Goal: Task Accomplishment & Management: Use online tool/utility

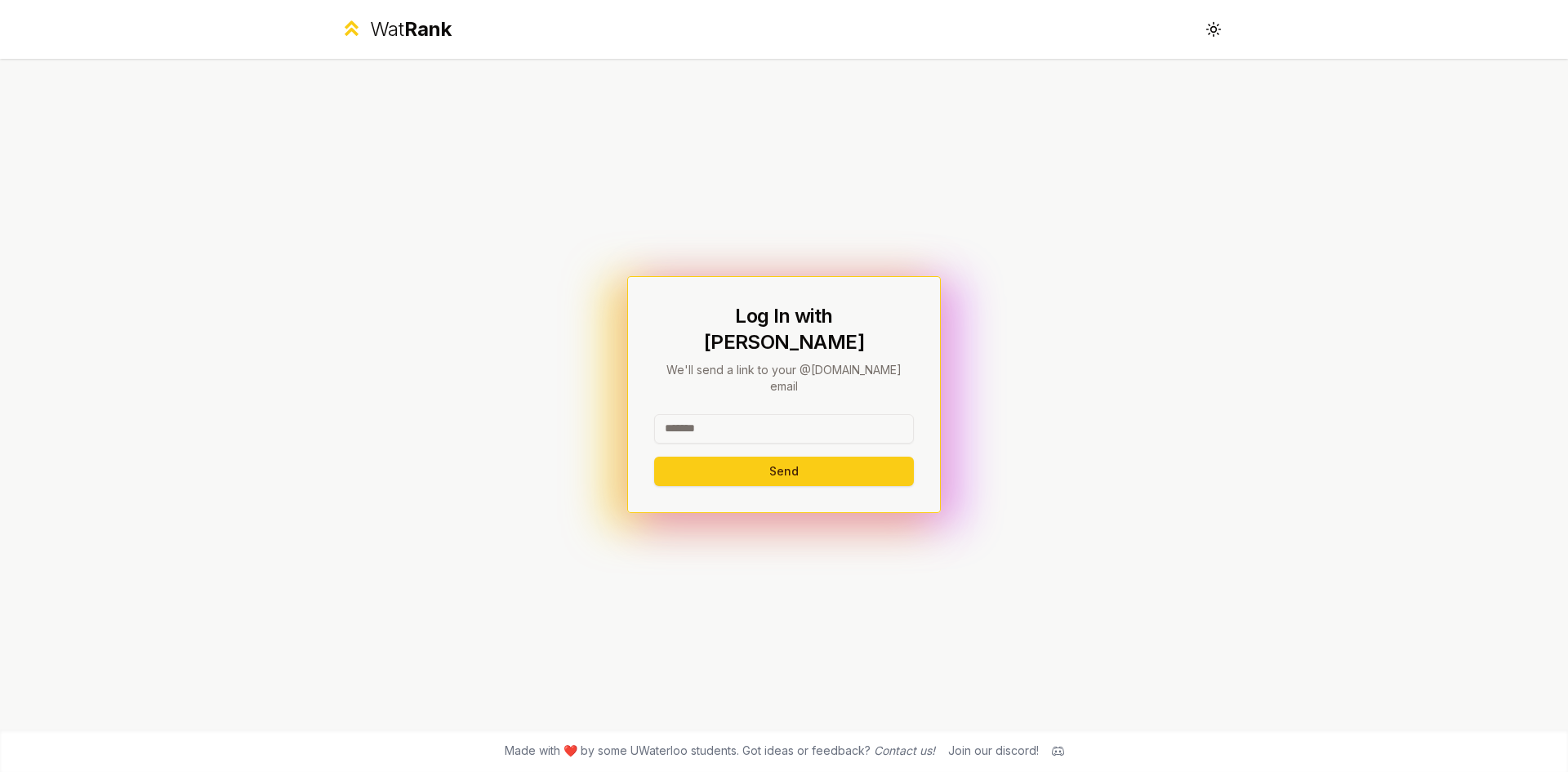
click at [746, 414] on input at bounding box center [784, 428] width 260 height 29
type input "********"
click at [655, 456] on button "Send" at bounding box center [784, 470] width 260 height 29
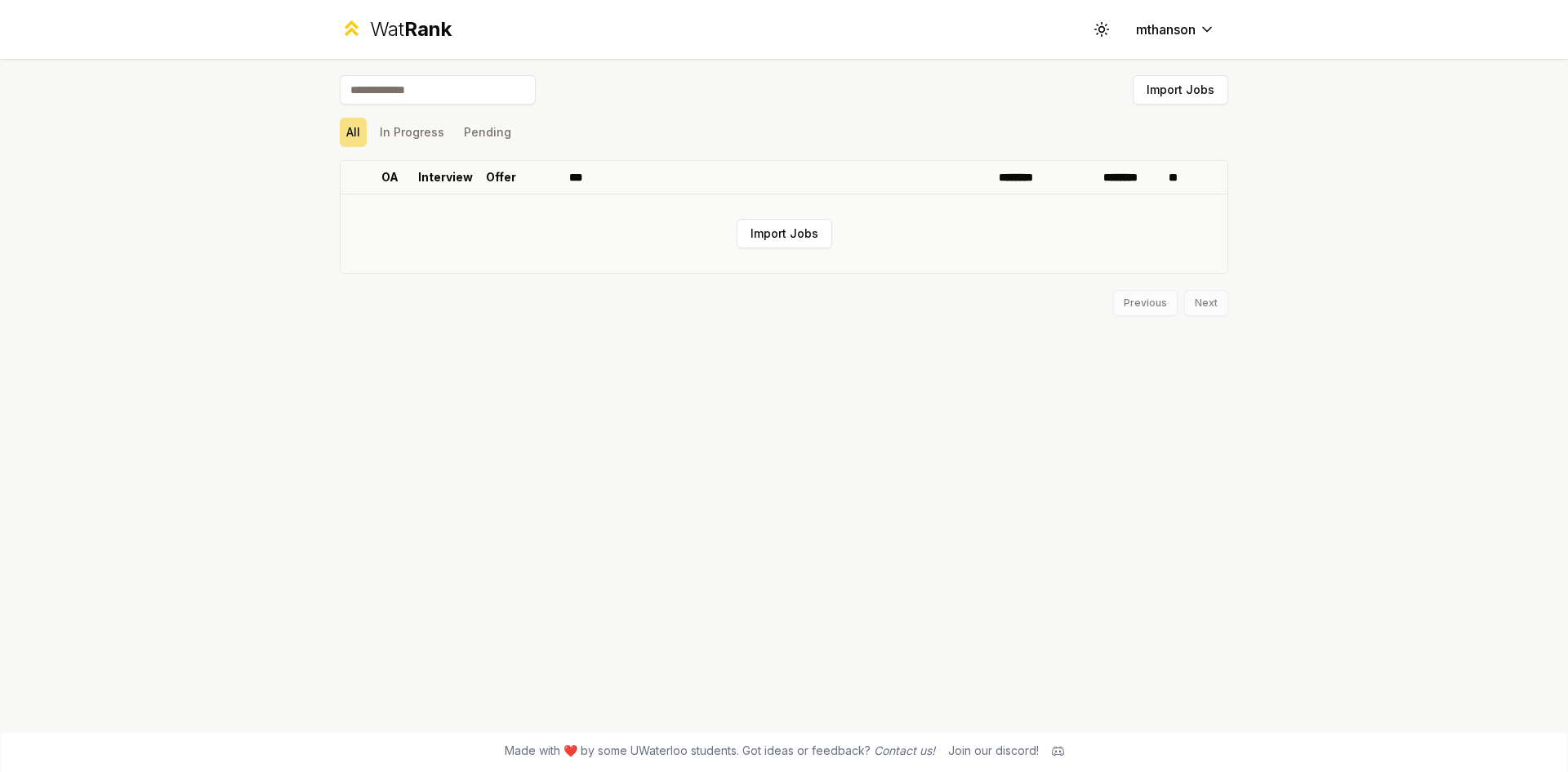
click at [736, 247] on td "Import Jobs" at bounding box center [784, 233] width 887 height 78
click at [749, 235] on button "Import Jobs" at bounding box center [785, 233] width 96 height 29
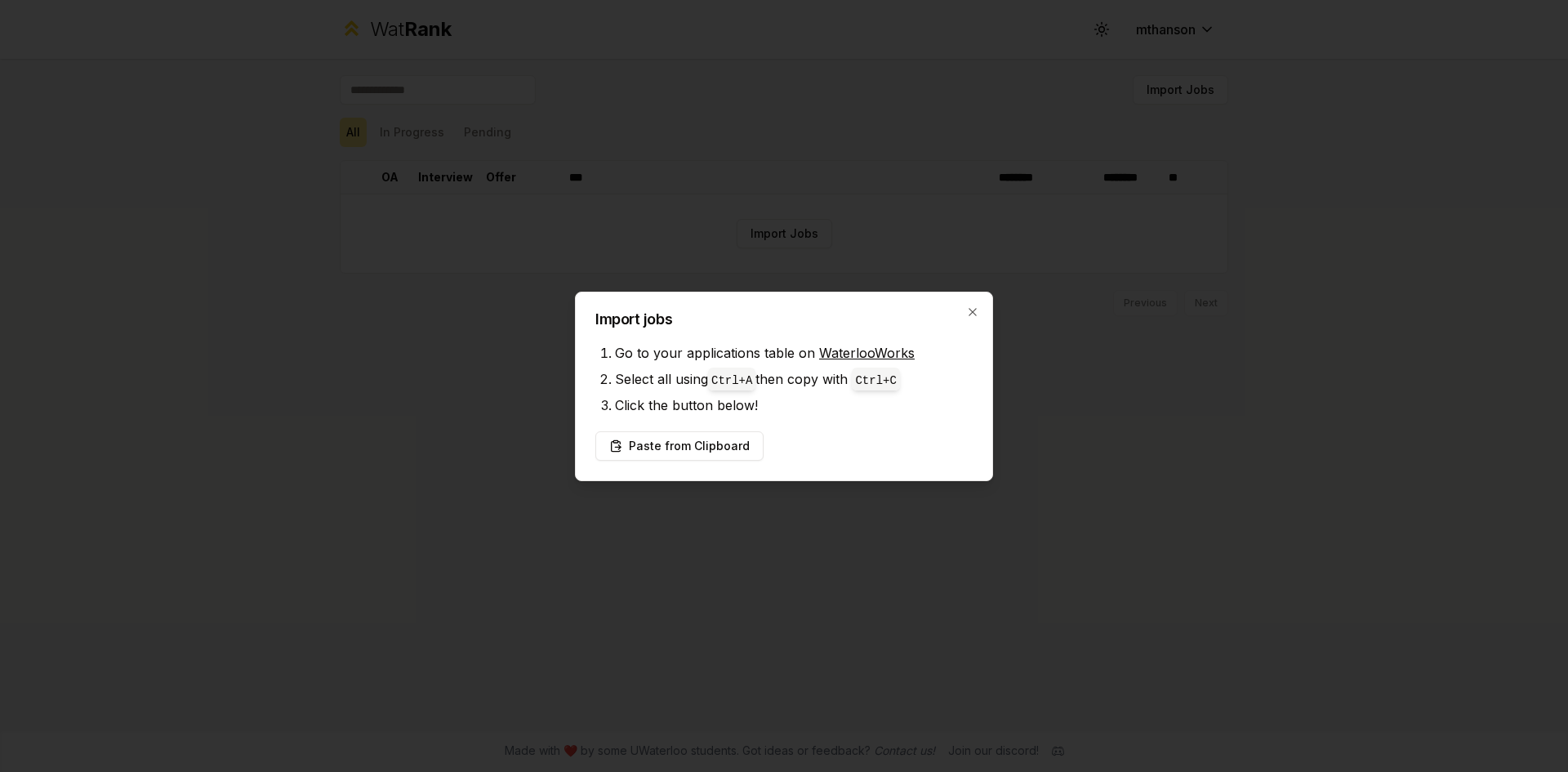
click at [655, 426] on div "Import jobs Go to your applications table on WaterlooWorks Select all using Ctr…" at bounding box center [784, 386] width 418 height 190
click at [655, 439] on button "Paste from Clipboard" at bounding box center [680, 445] width 168 height 29
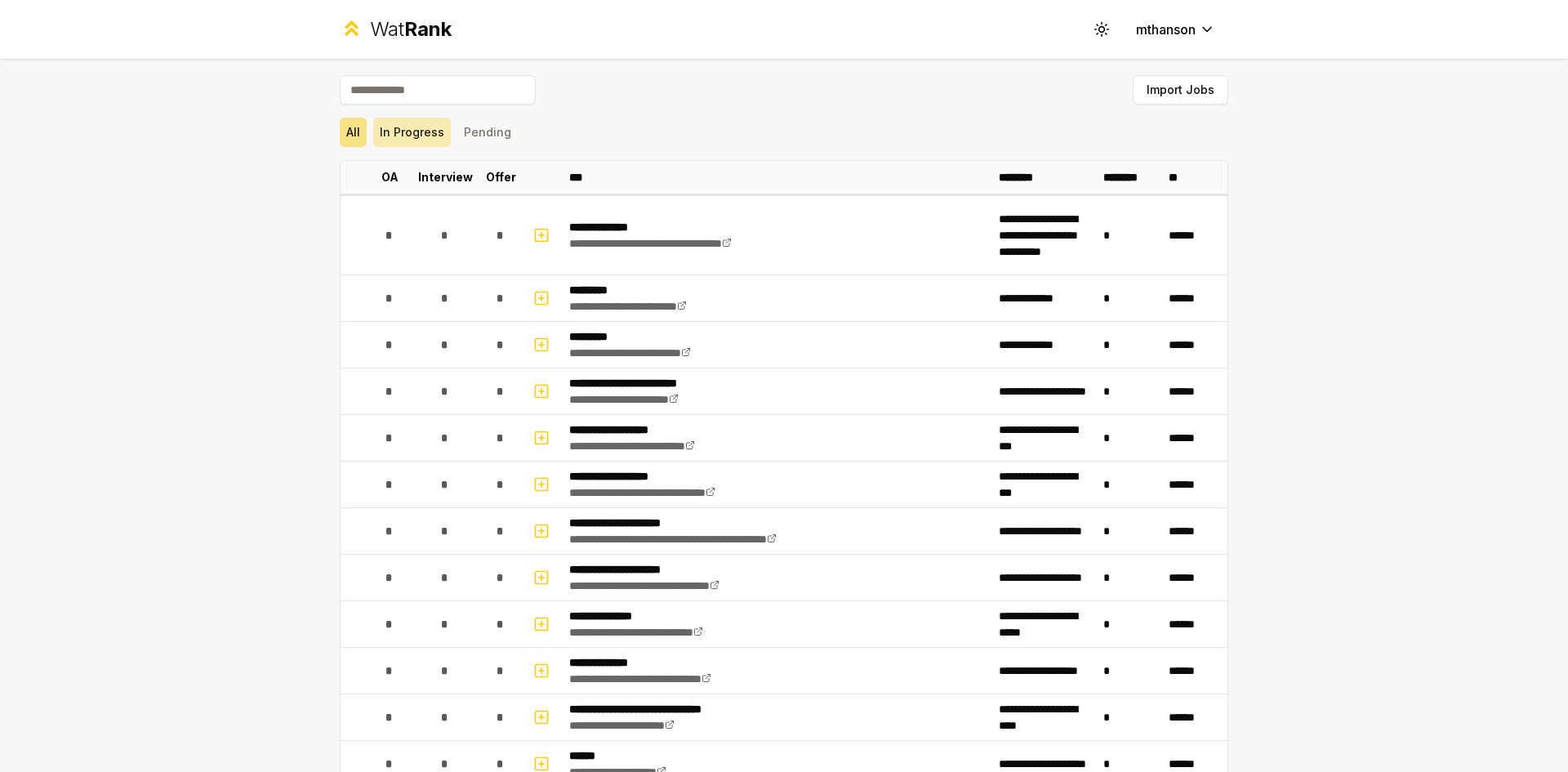
click at [420, 131] on button "In Progress" at bounding box center [412, 132] width 77 height 29
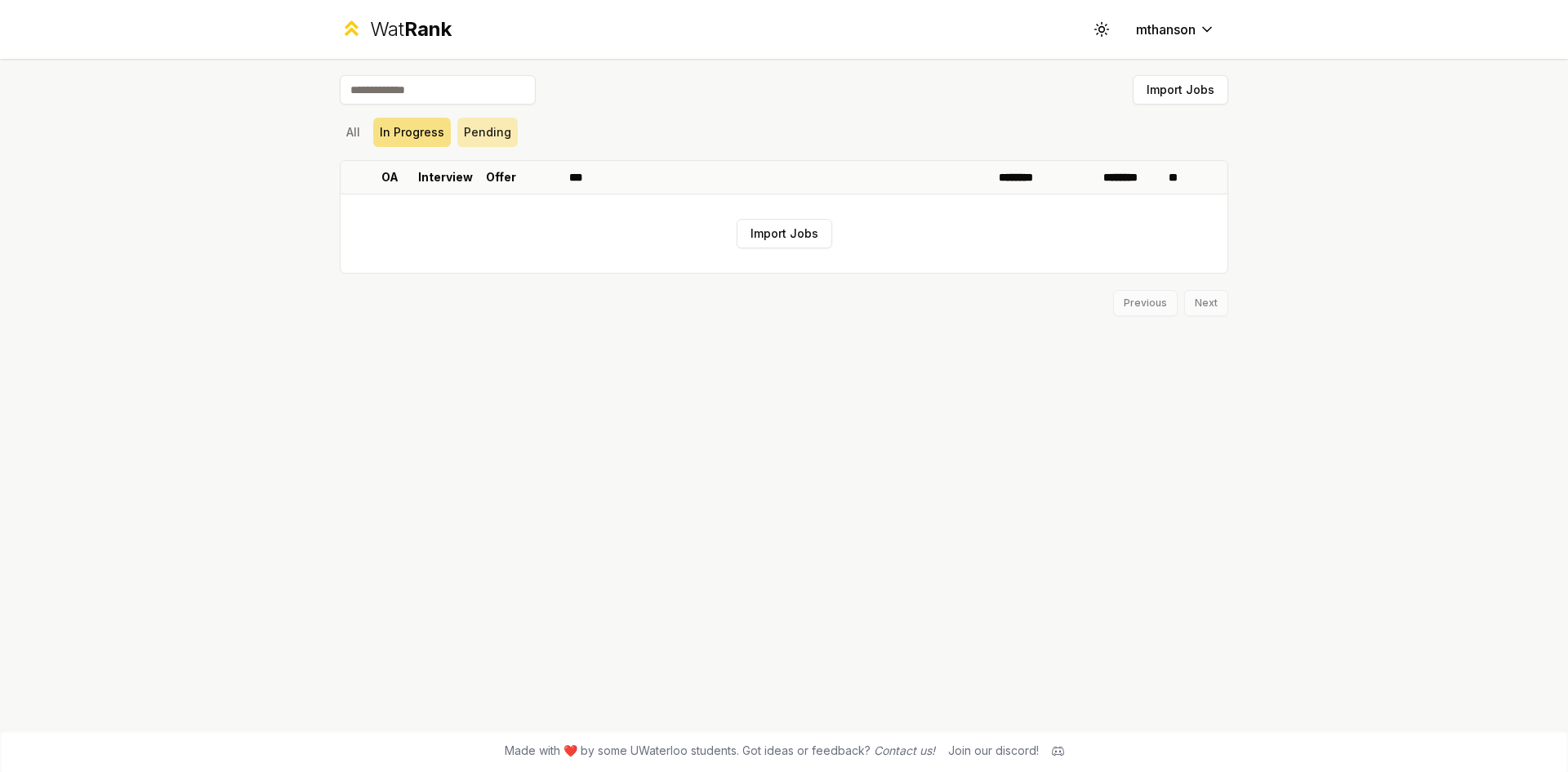
click at [483, 131] on button "Pending" at bounding box center [487, 132] width 61 height 29
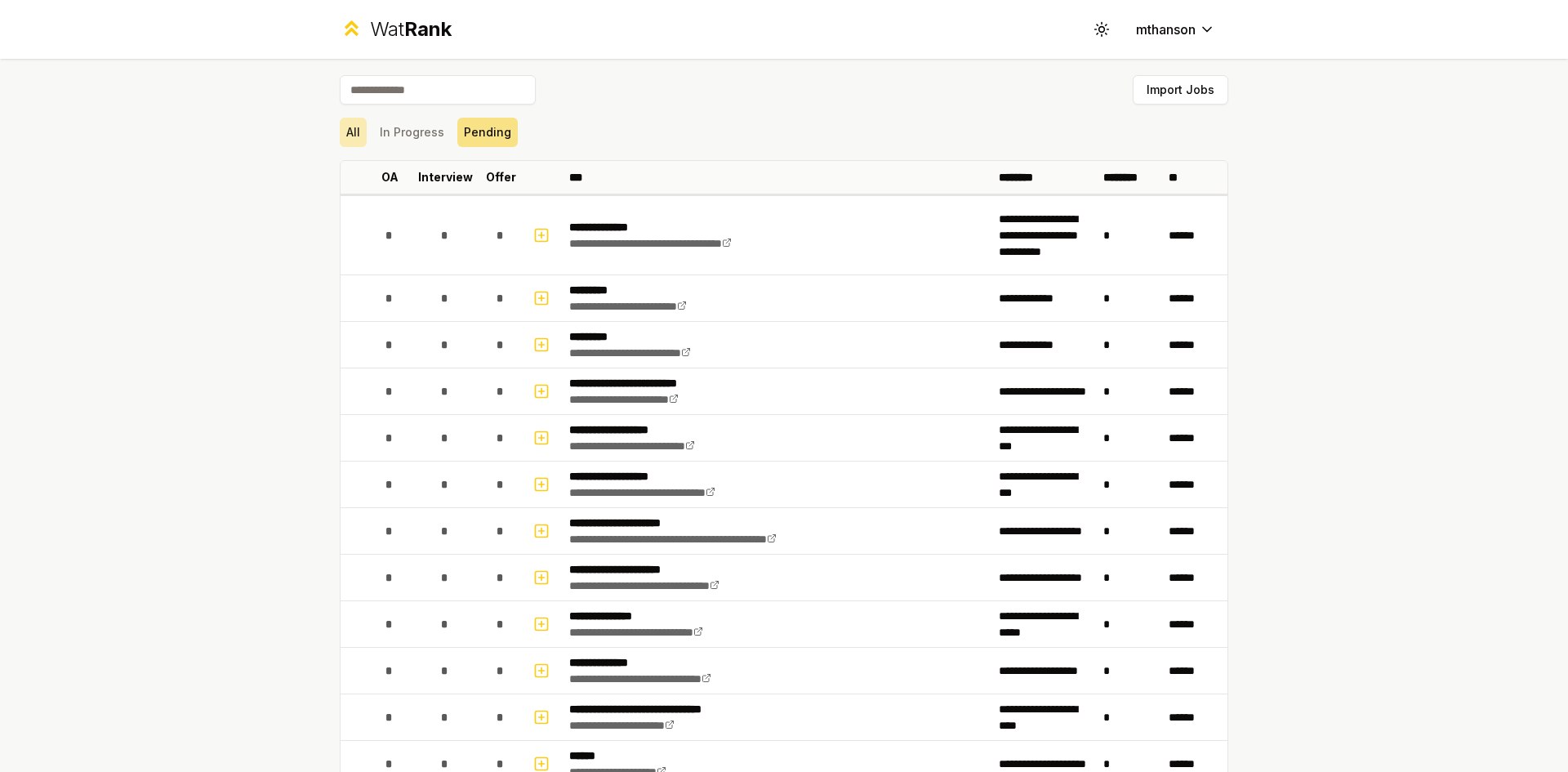
click at [350, 134] on button "All" at bounding box center [353, 132] width 27 height 29
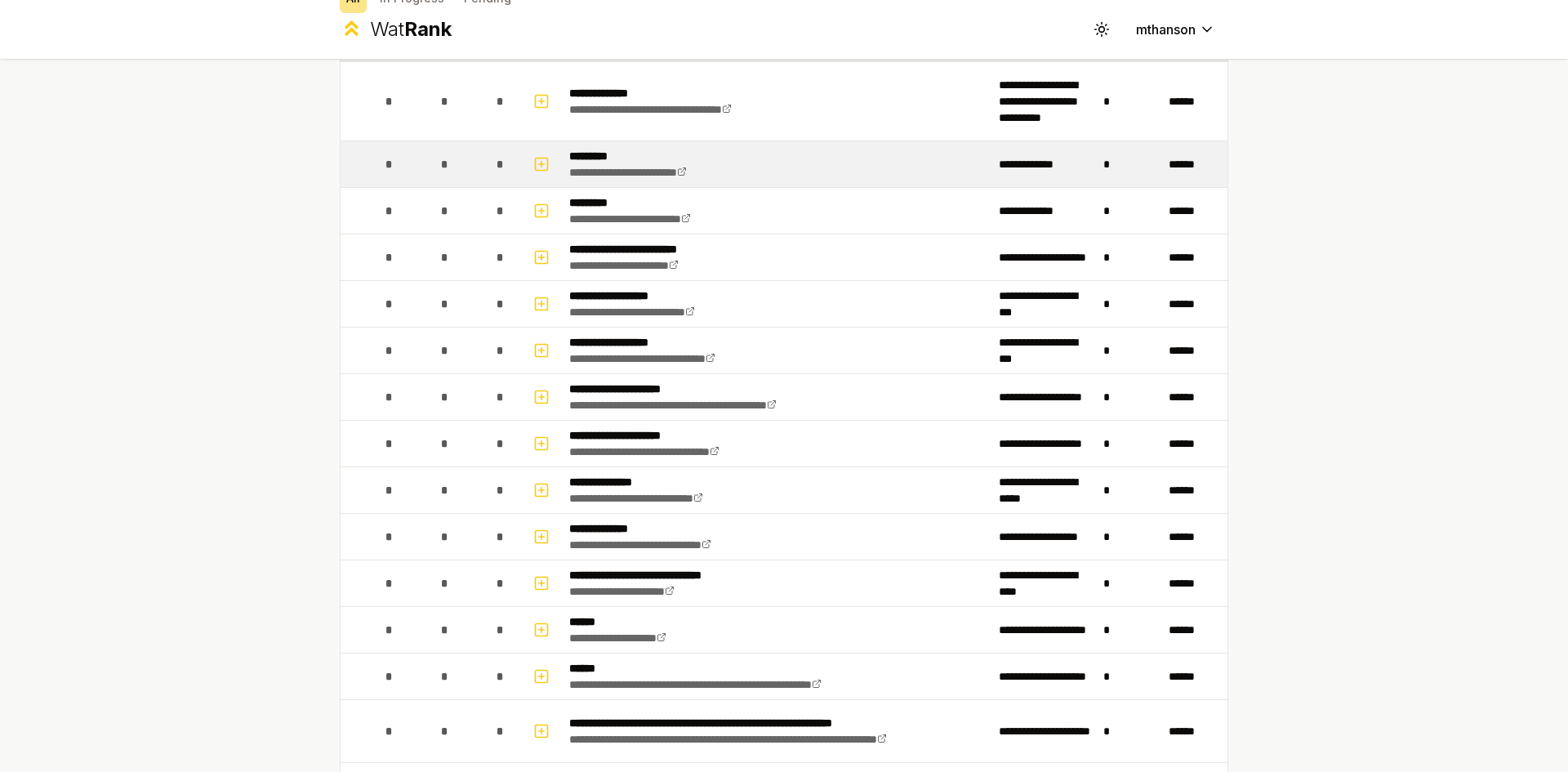
scroll to position [163, 0]
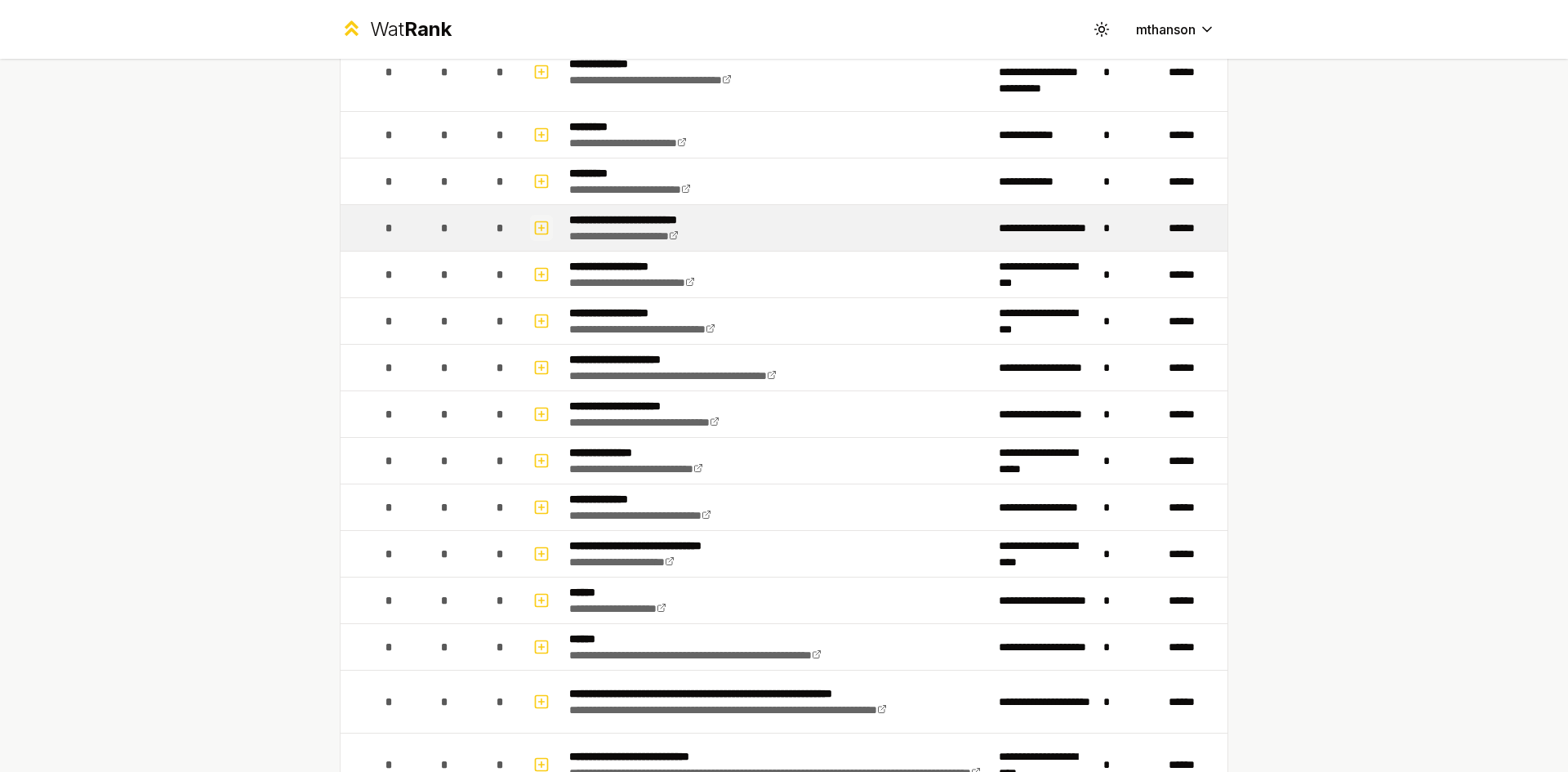
click at [534, 231] on icon "button" at bounding box center [541, 228] width 16 height 19
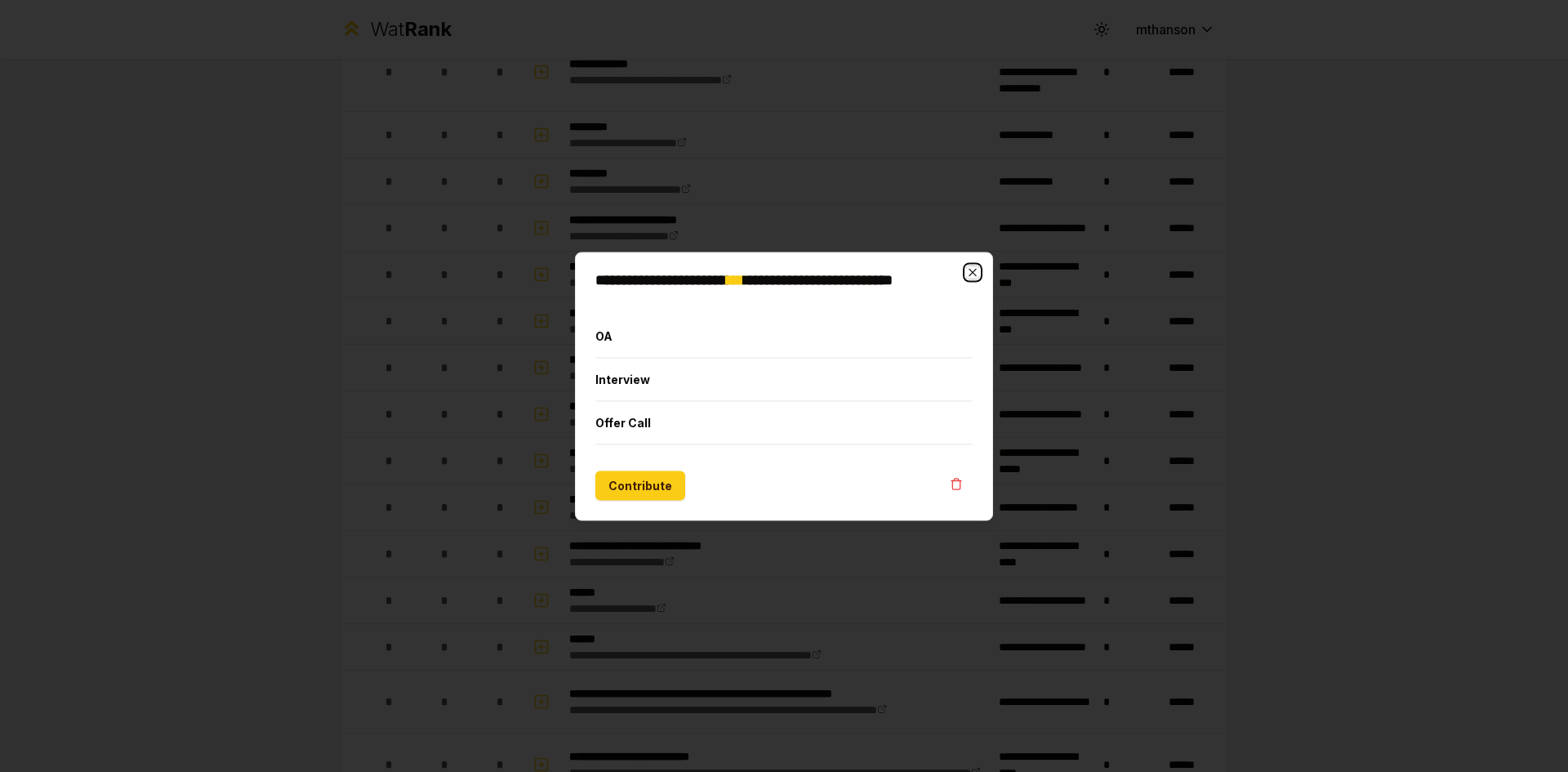
click at [976, 266] on icon "button" at bounding box center [973, 272] width 13 height 13
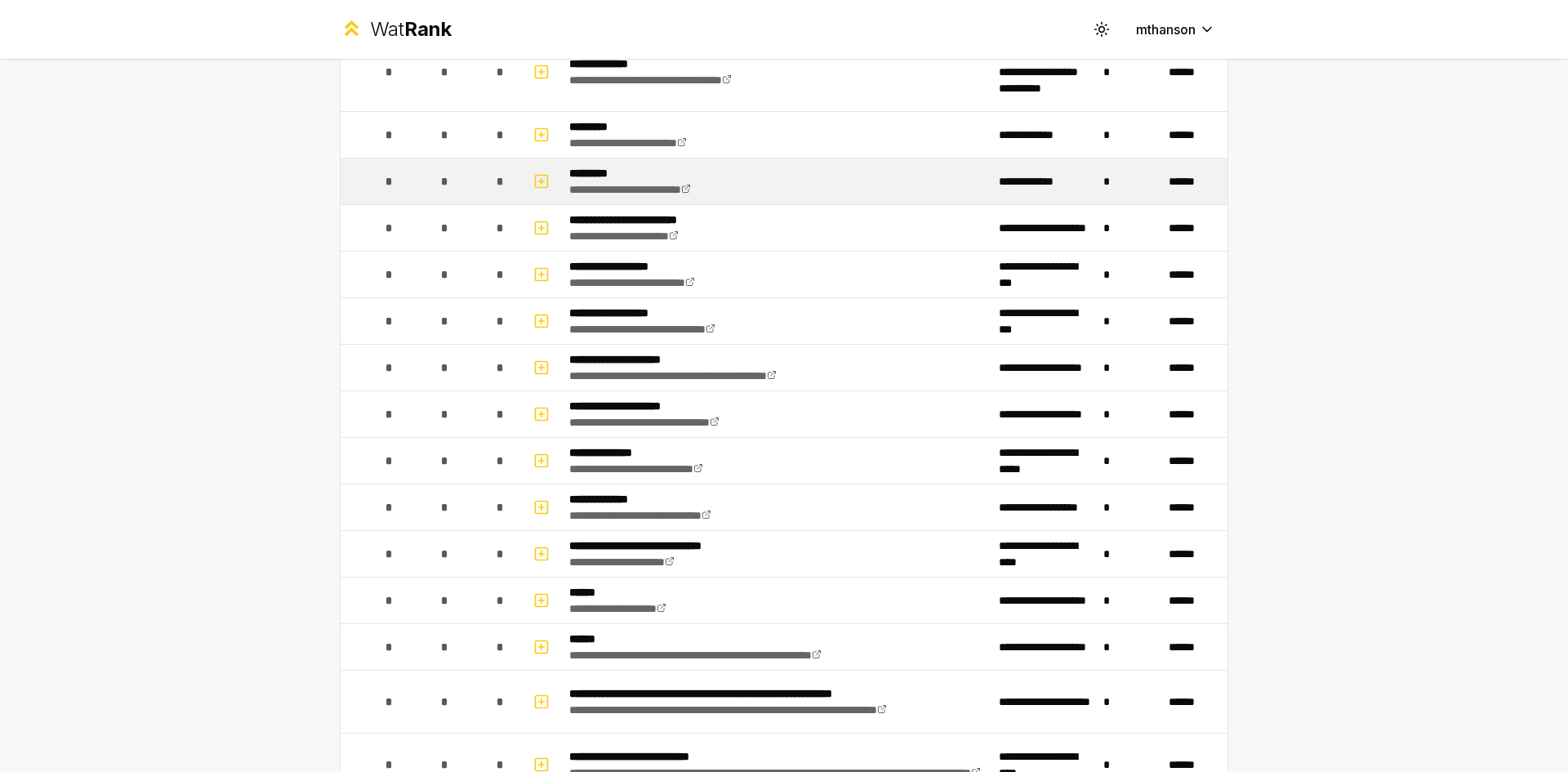
click at [431, 187] on div "*" at bounding box center [445, 181] width 33 height 33
click at [441, 180] on span "*" at bounding box center [445, 181] width 8 height 16
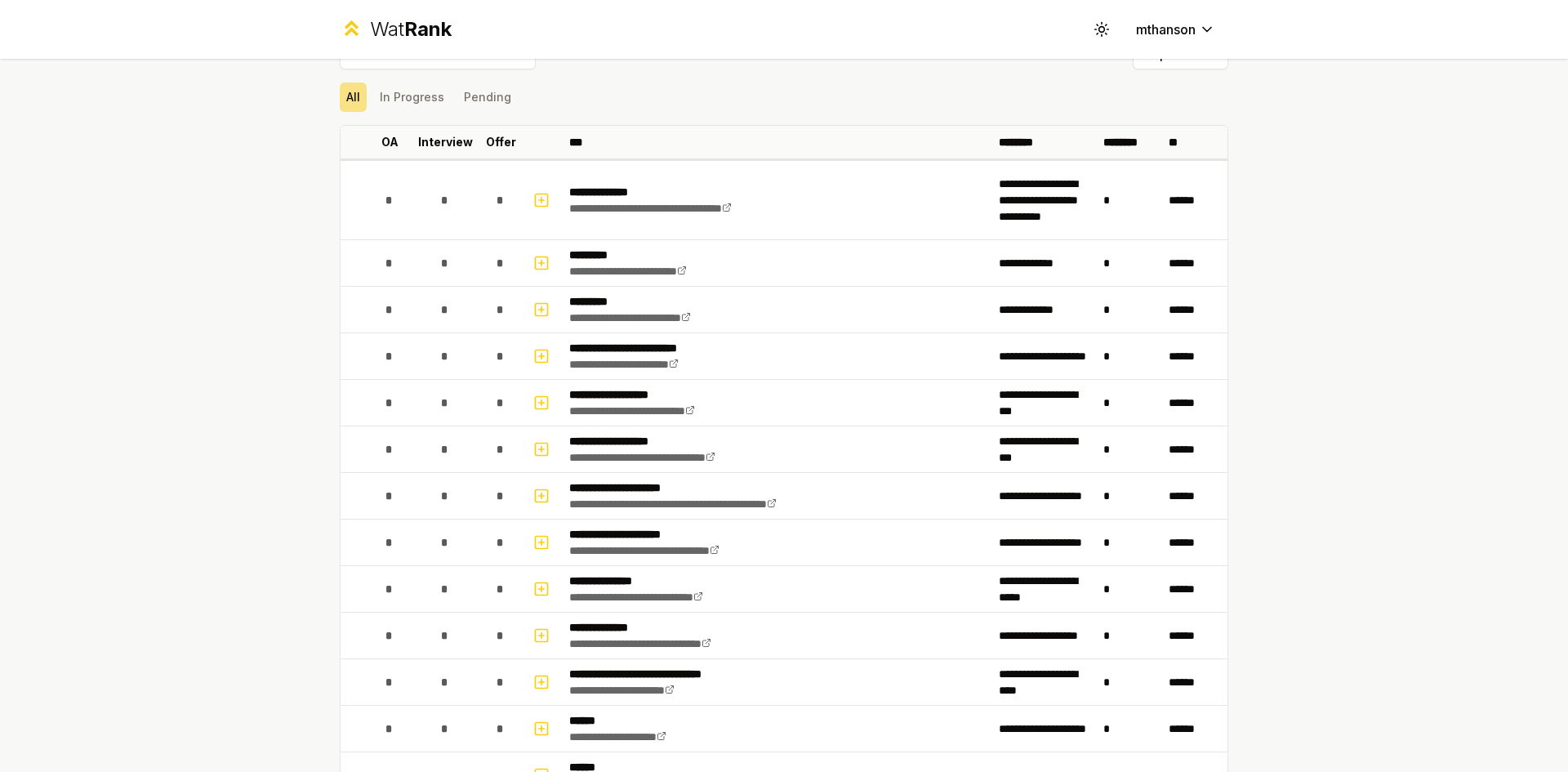
scroll to position [0, 0]
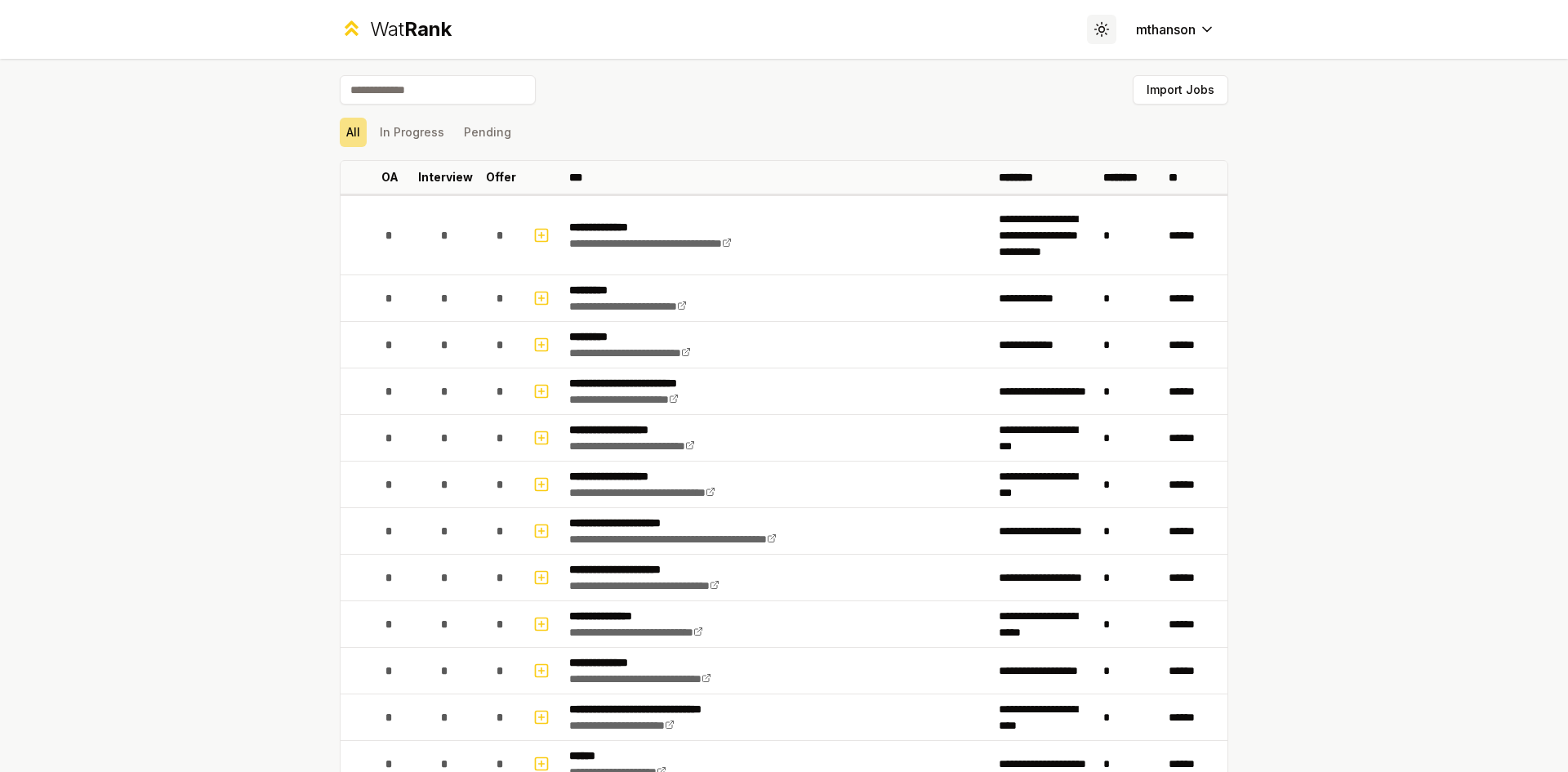
click at [1094, 25] on icon at bounding box center [1102, 29] width 15 height 15
